Goal: Information Seeking & Learning: Learn about a topic

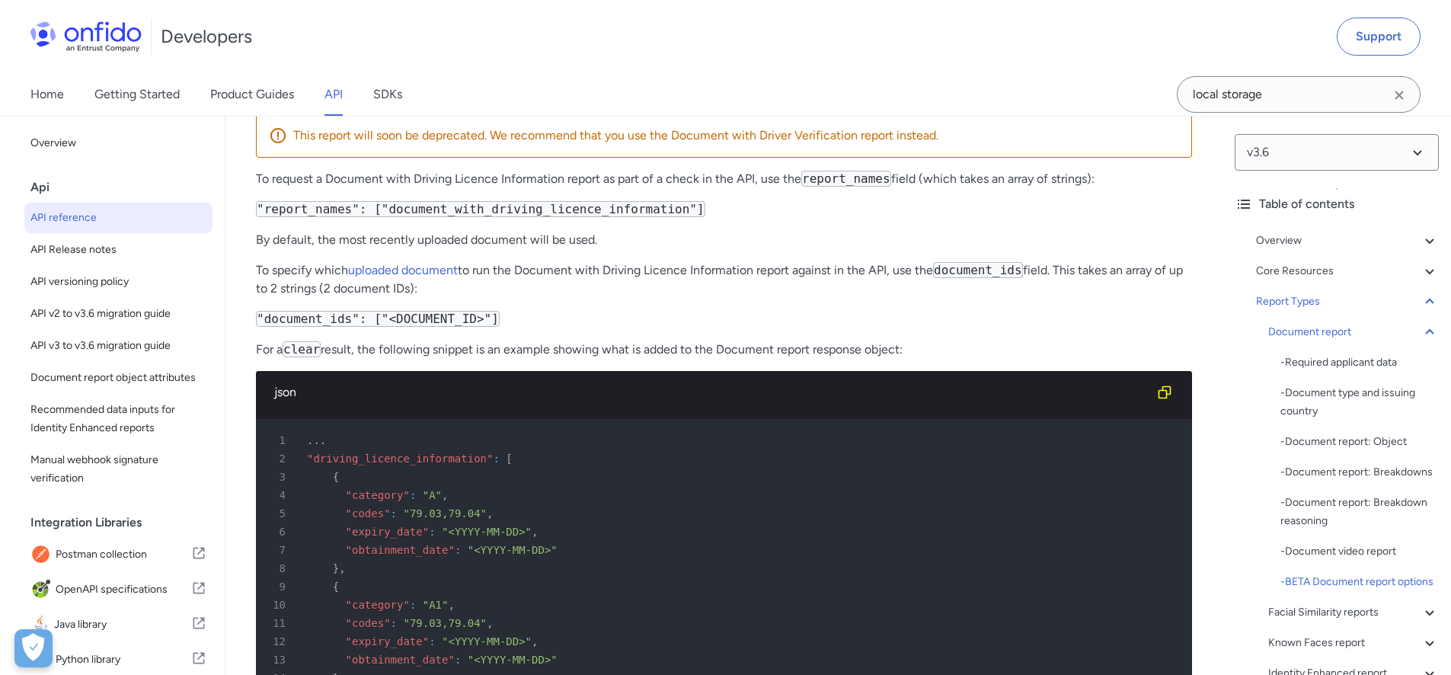
drag, startPoint x: 358, startPoint y: 402, endPoint x: 814, endPoint y: 405, distance: 456.1
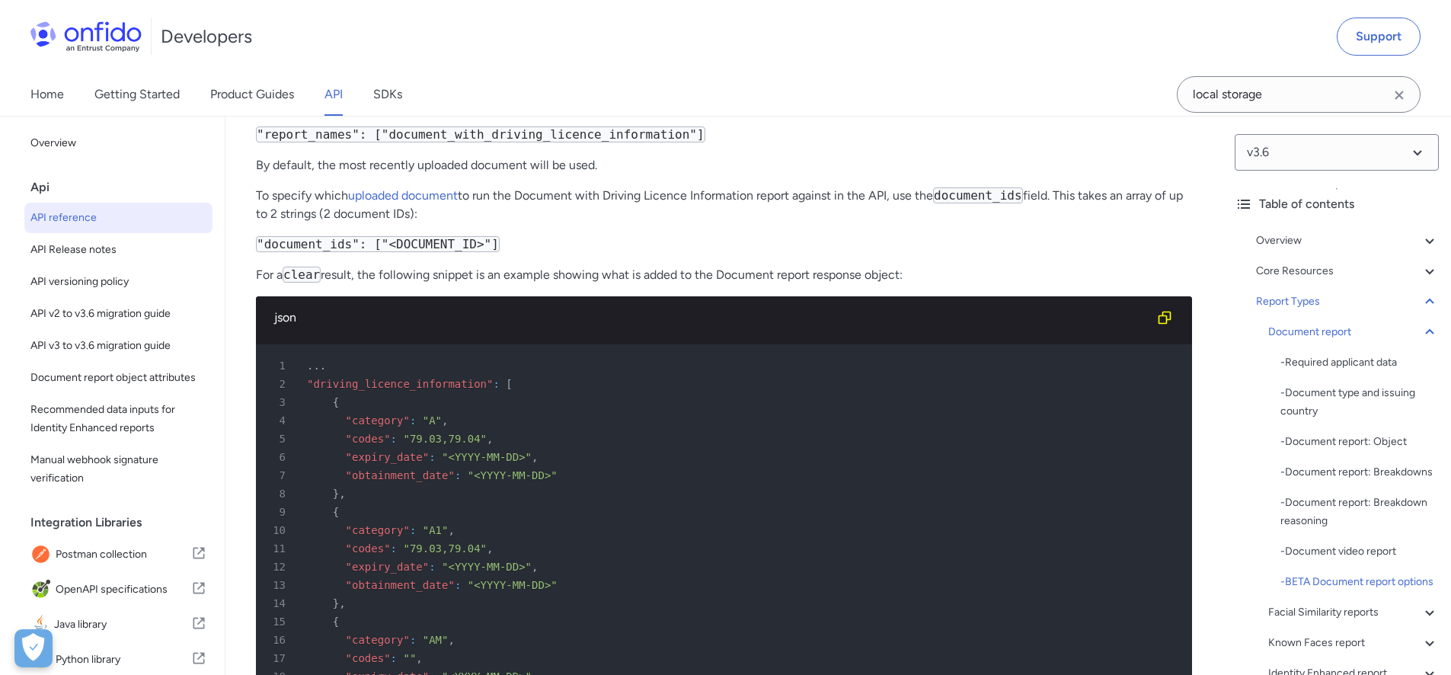
scroll to position [65996, 0]
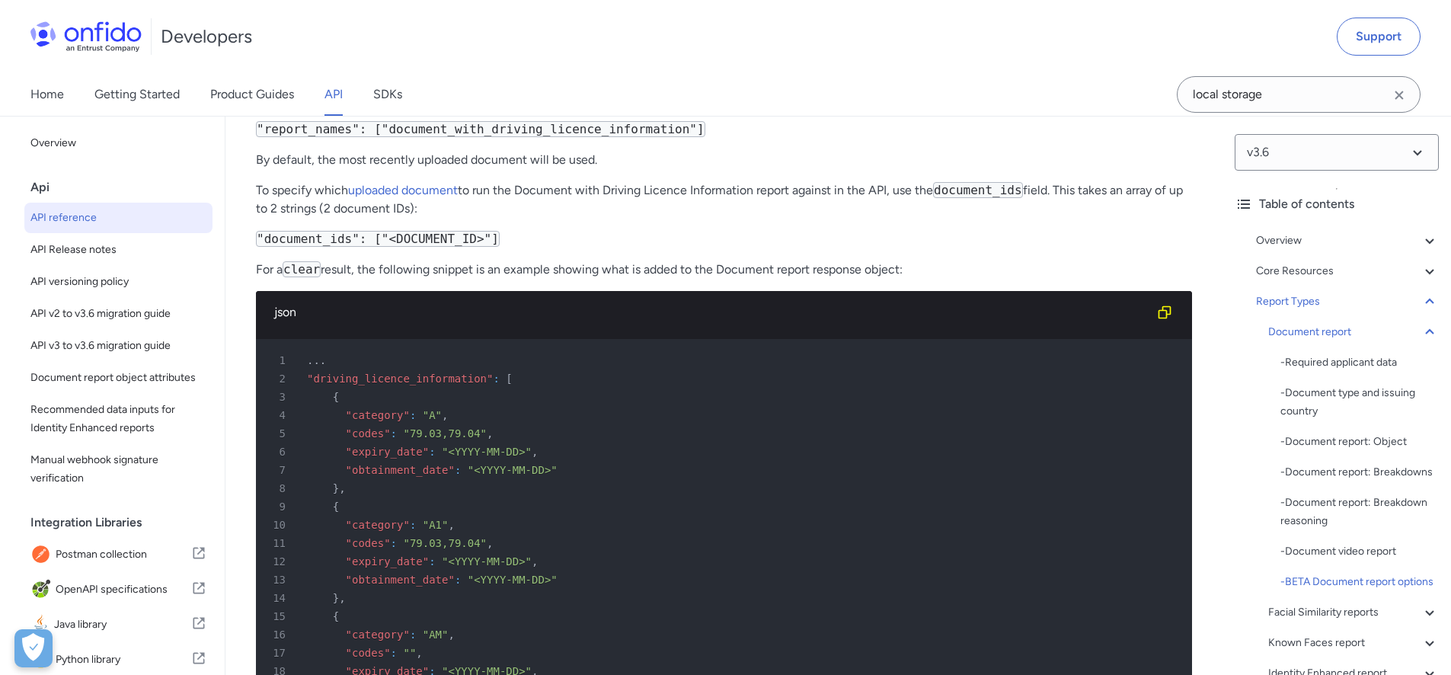
drag, startPoint x: 413, startPoint y: 382, endPoint x: 627, endPoint y: 406, distance: 215.3
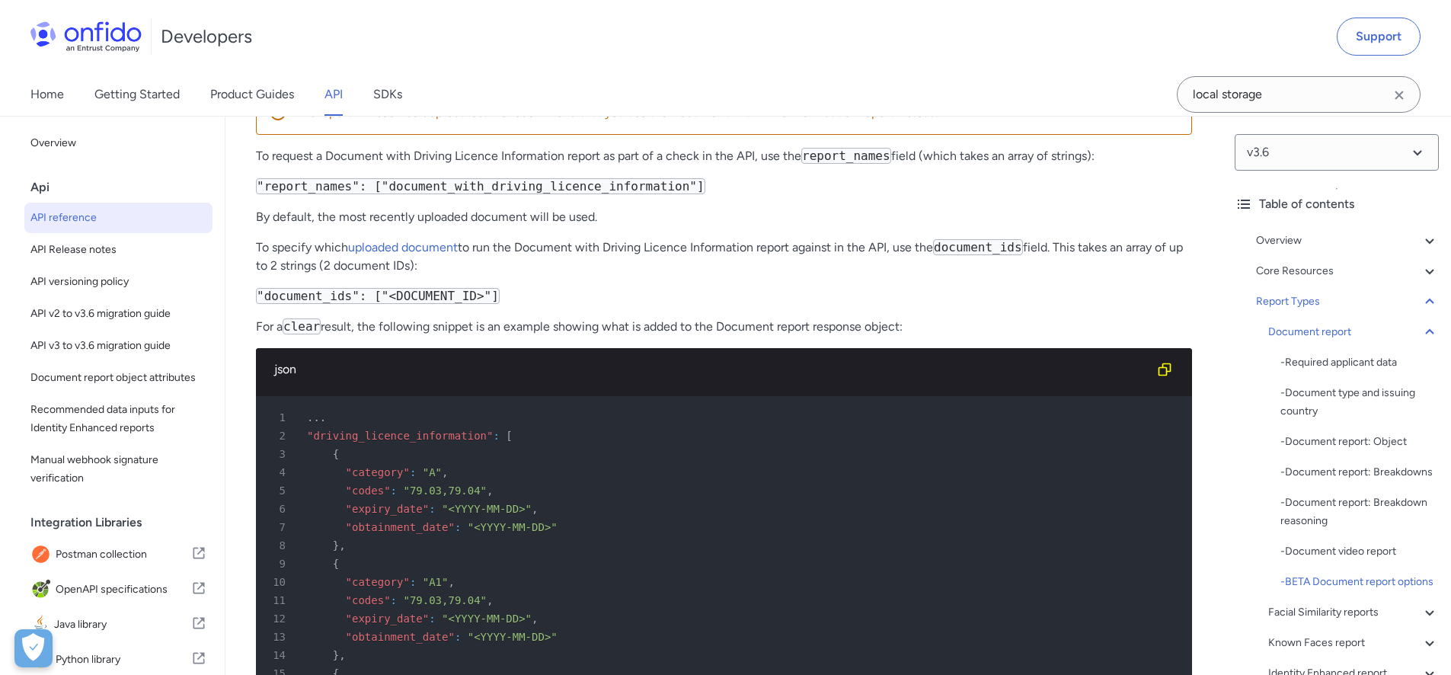
scroll to position [65927, 0]
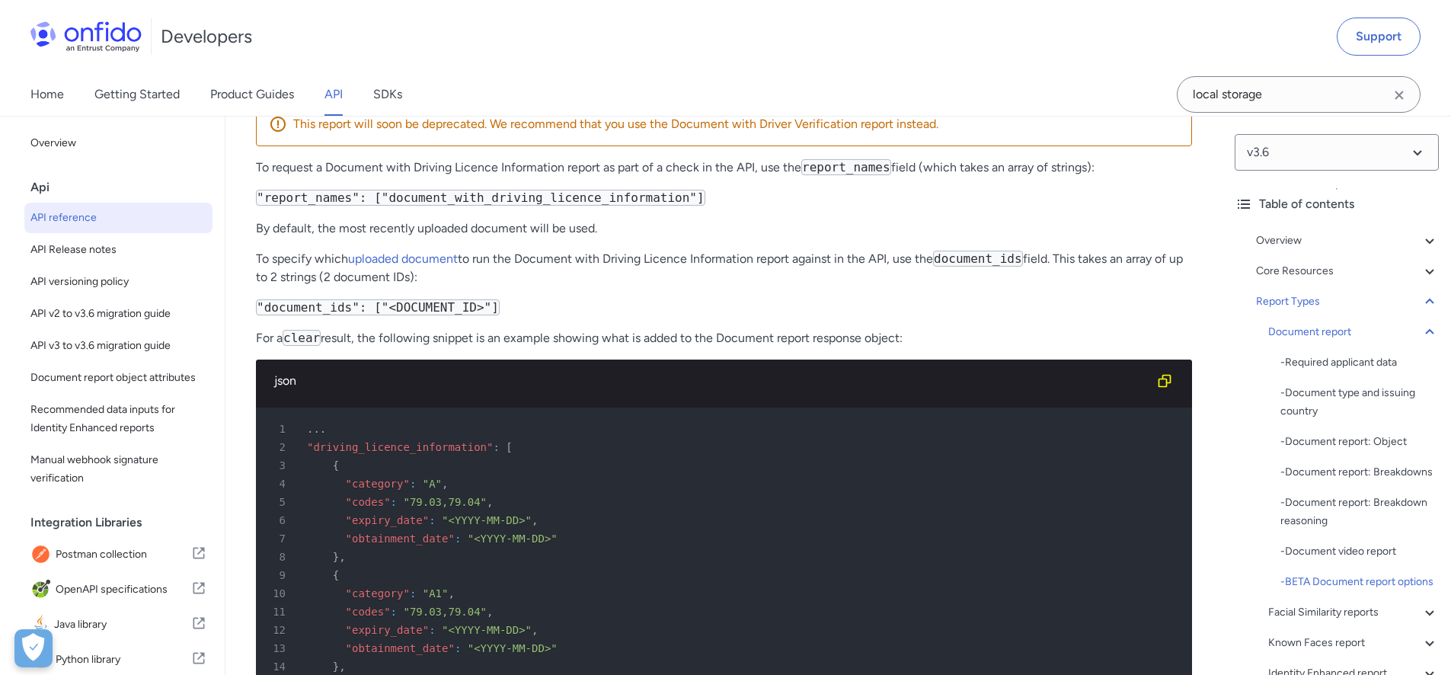
drag, startPoint x: 257, startPoint y: 292, endPoint x: 516, endPoint y: 295, distance: 259.7
copy h4 "Document Video Report with Address Information"
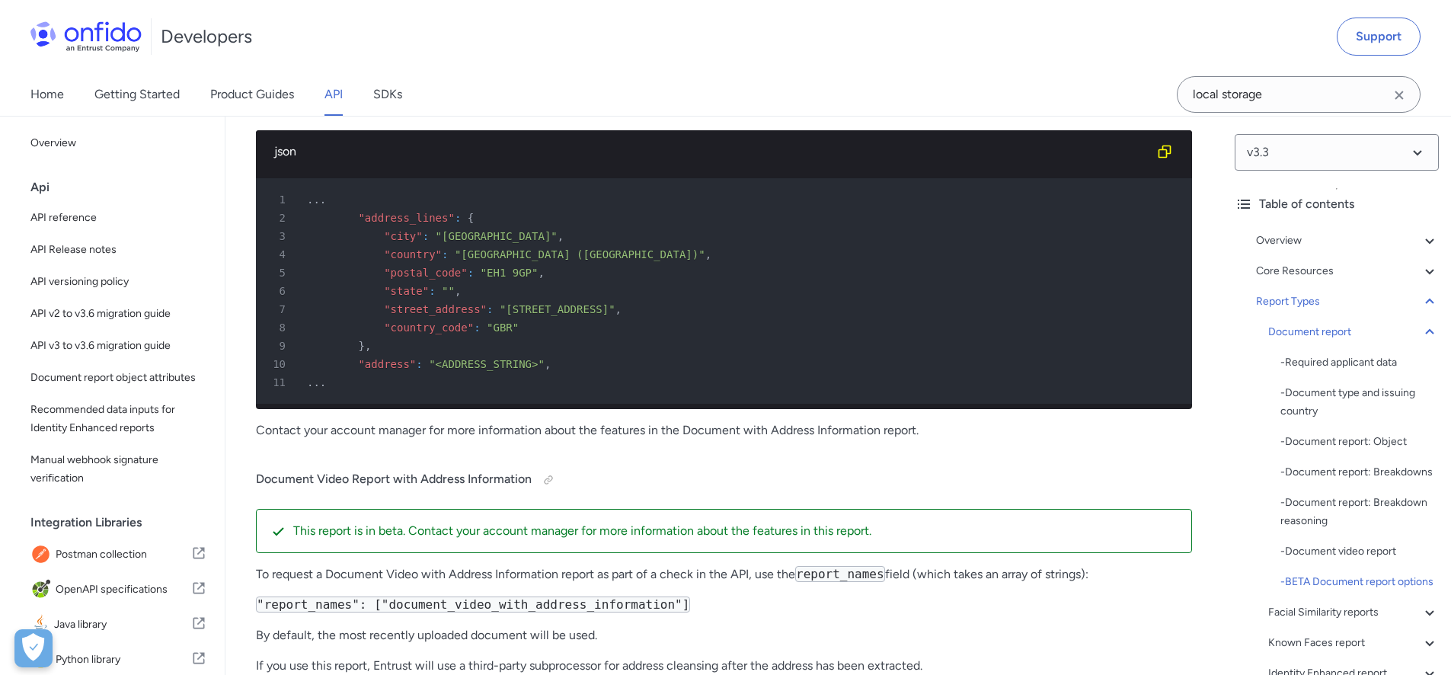
scroll to position [42701, 0]
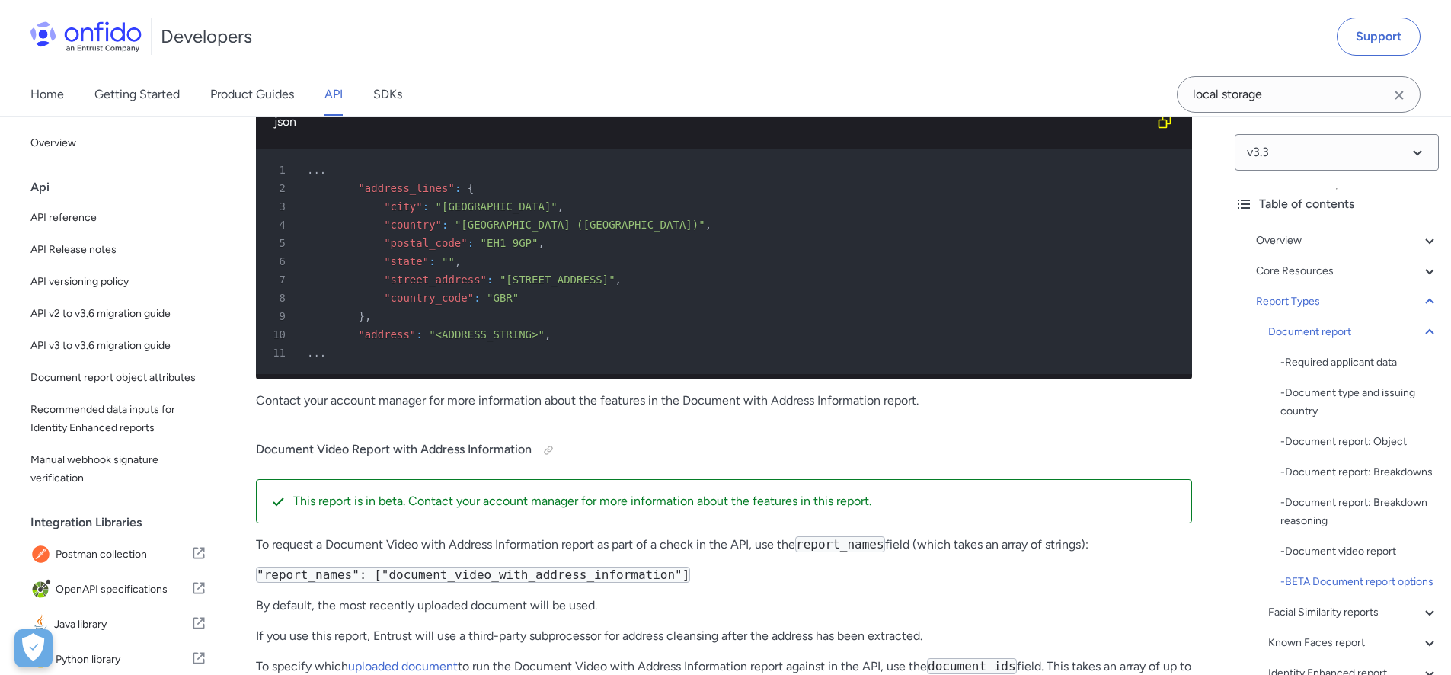
scroll to position [42643, 0]
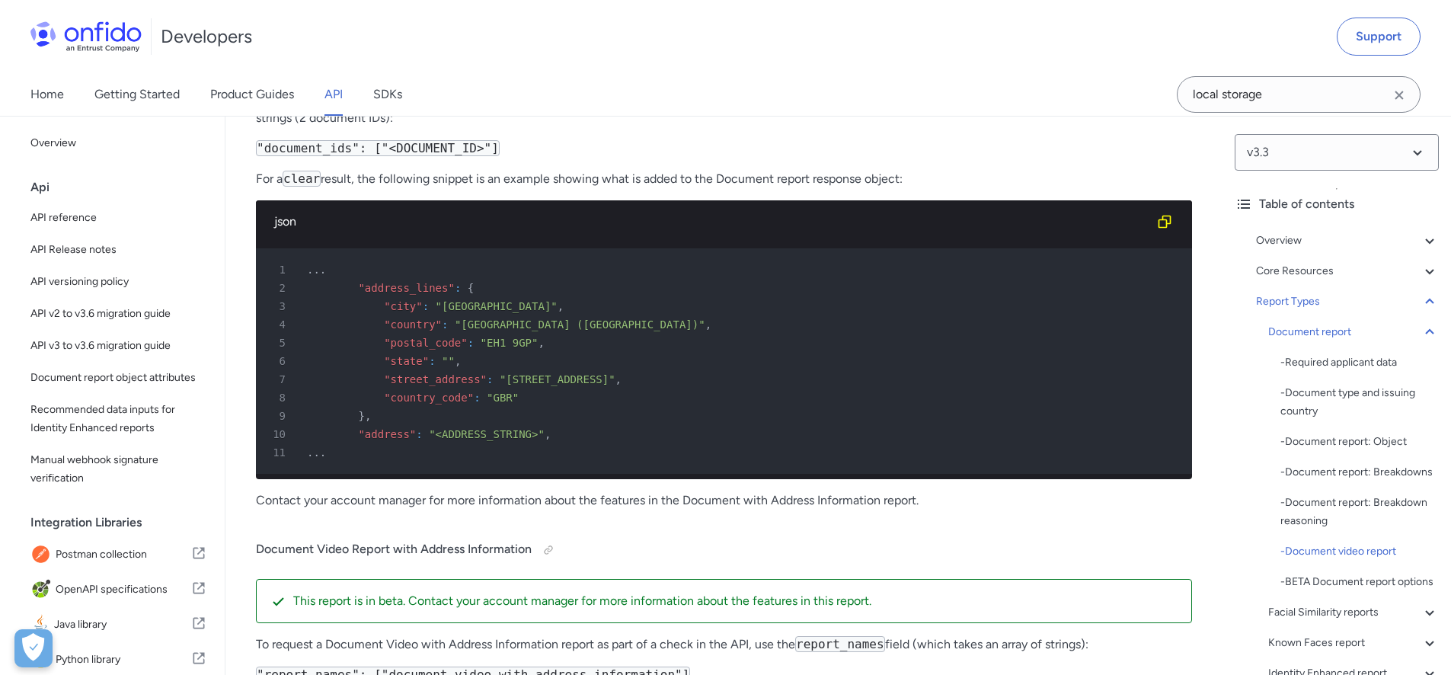
drag, startPoint x: 455, startPoint y: 327, endPoint x: 257, endPoint y: 321, distance: 198.1
copy h4 "Document with Address Information"
